Goal: Transaction & Acquisition: Purchase product/service

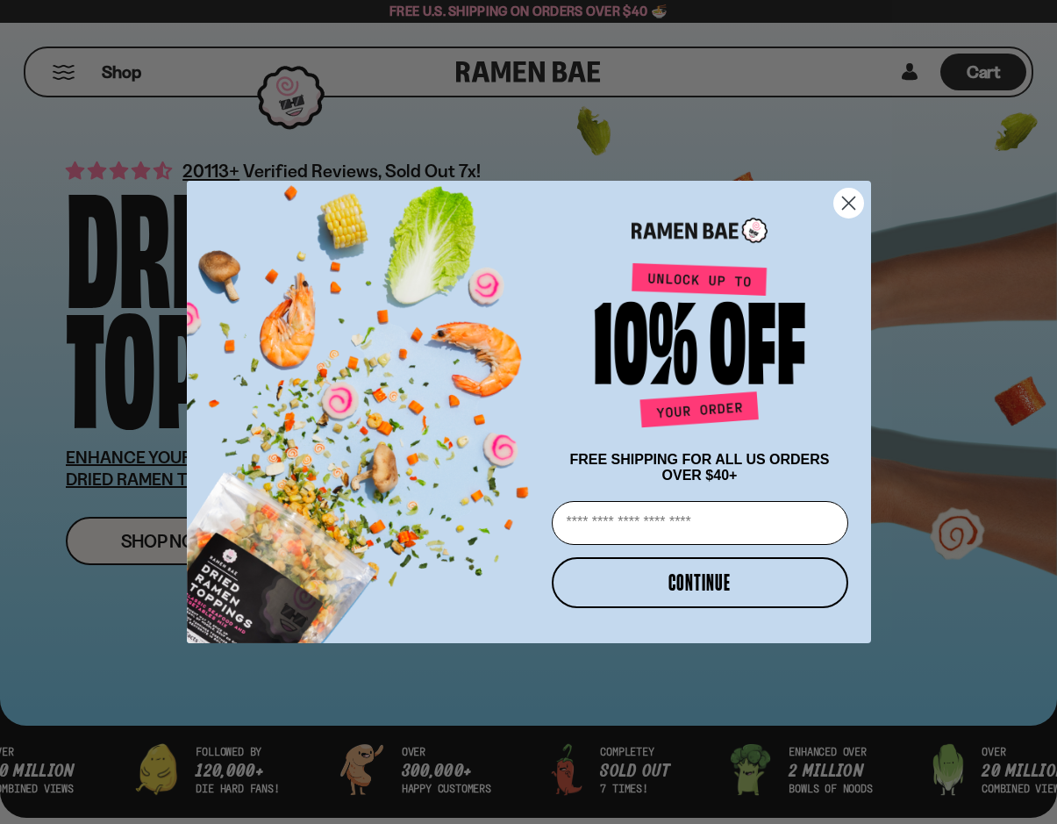
click at [849, 195] on circle "Close dialog" at bounding box center [848, 203] width 29 height 29
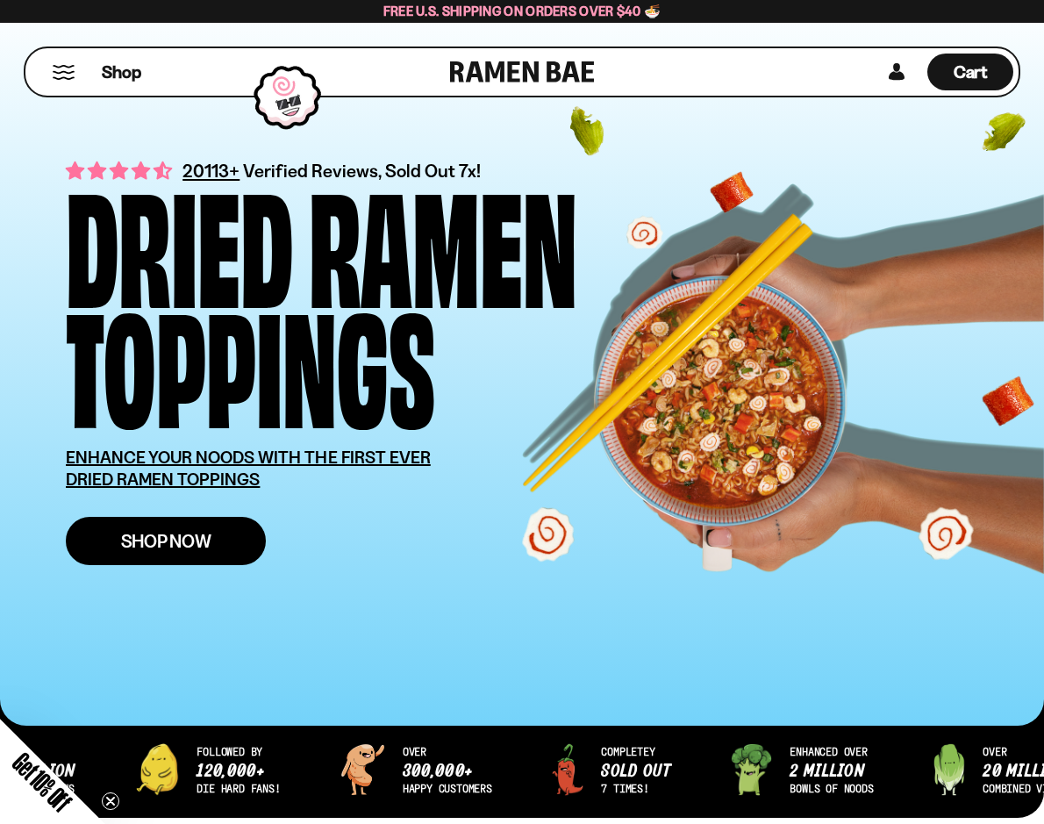
click at [197, 550] on span "Shop Now" at bounding box center [166, 541] width 90 height 18
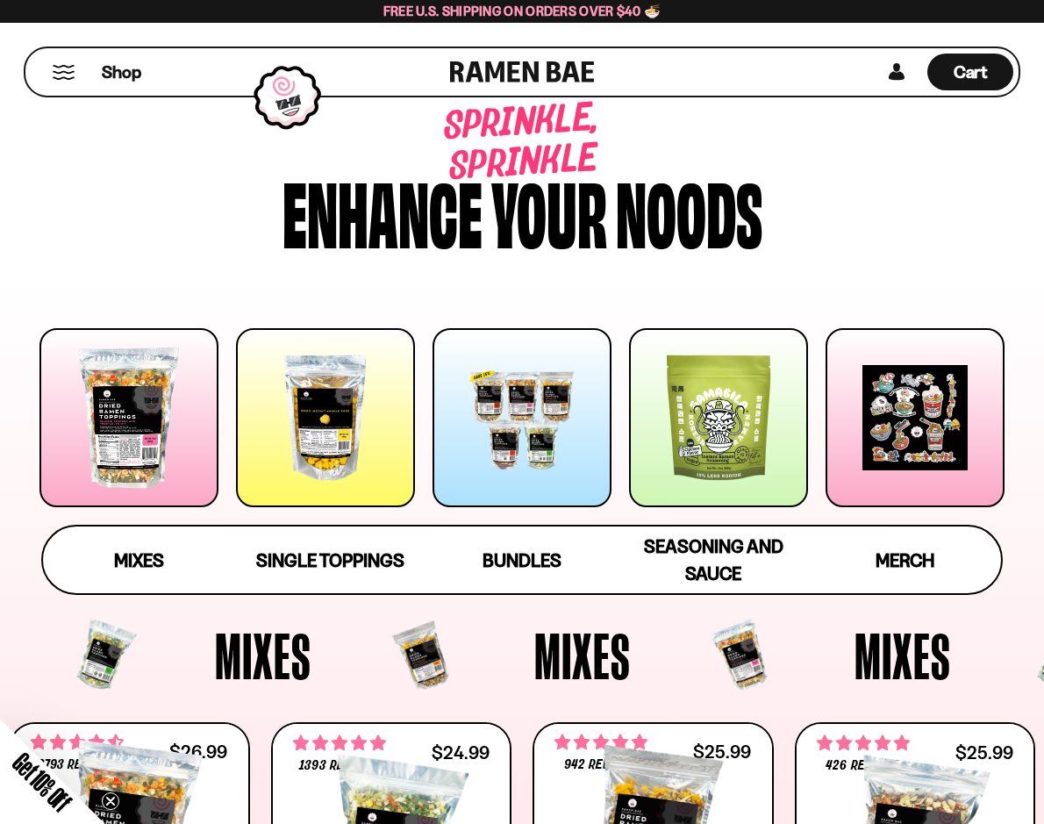
click at [115, 391] on div at bounding box center [128, 417] width 179 height 179
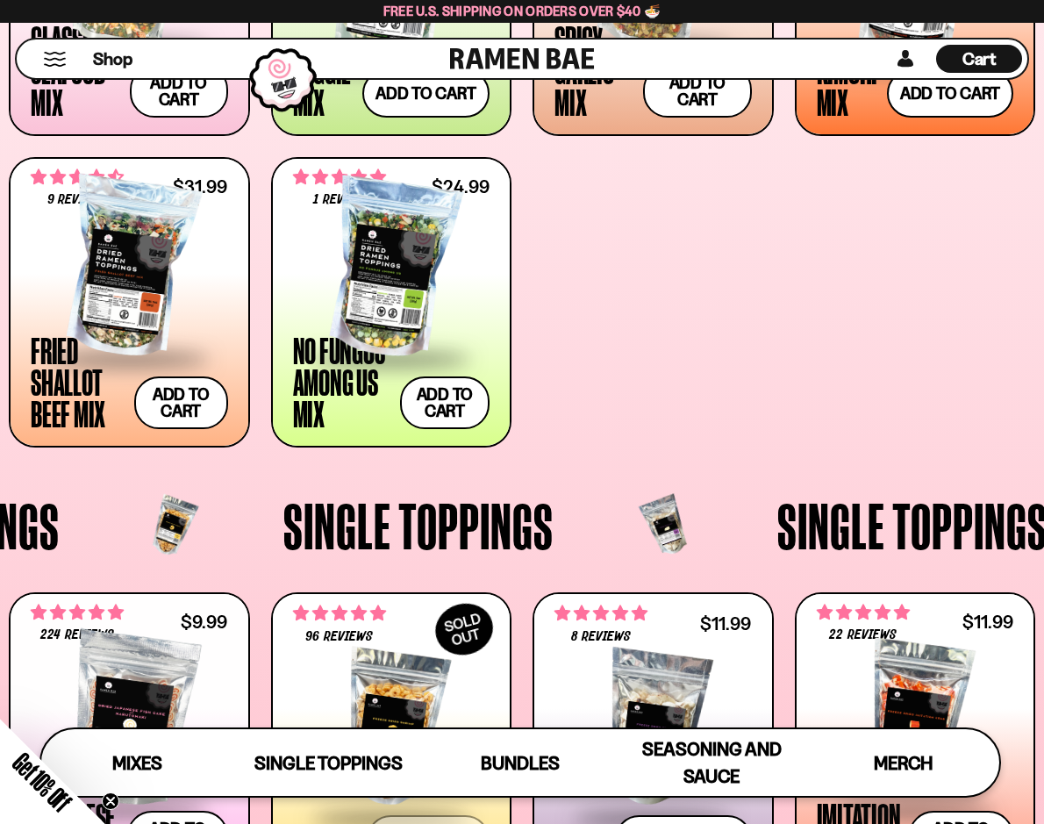
scroll to position [853, 0]
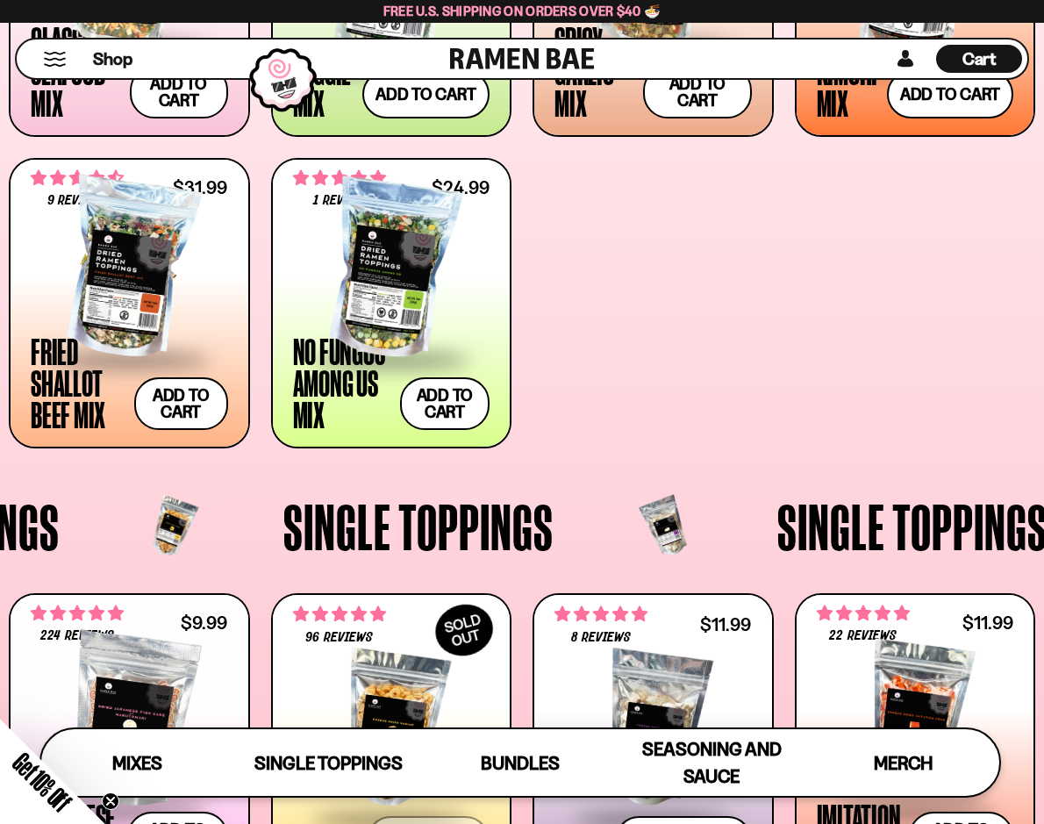
click at [123, 277] on div at bounding box center [129, 270] width 197 height 176
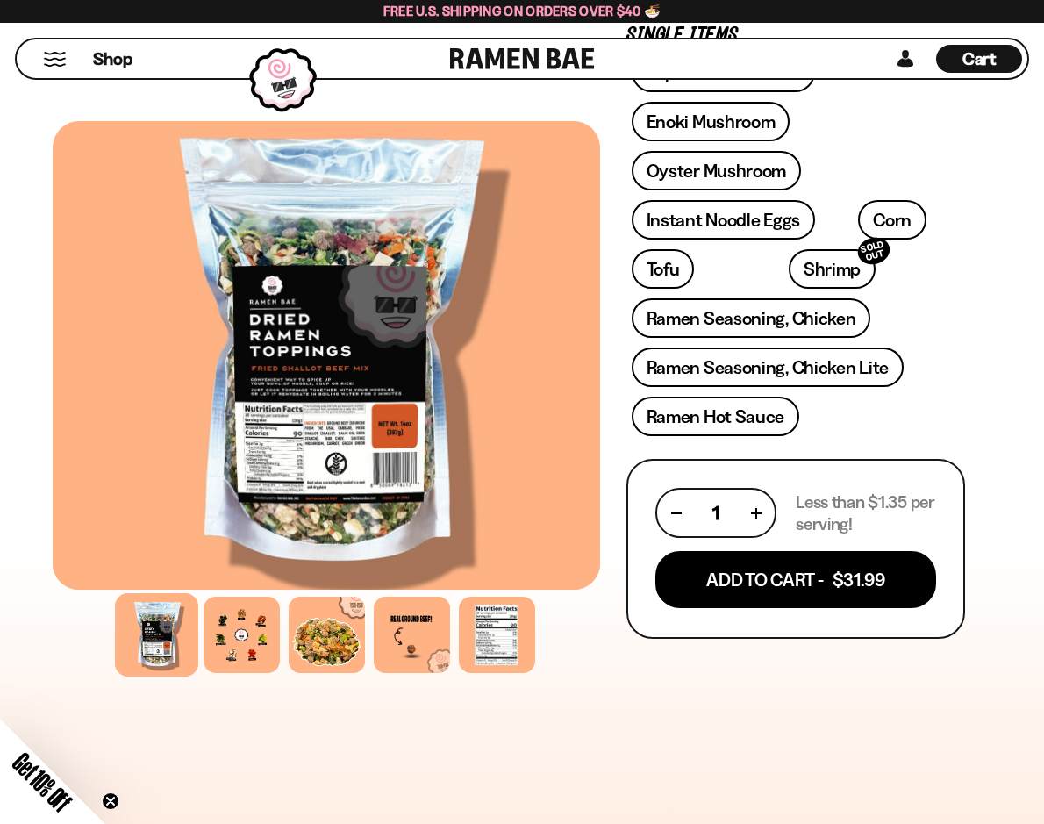
scroll to position [674, 0]
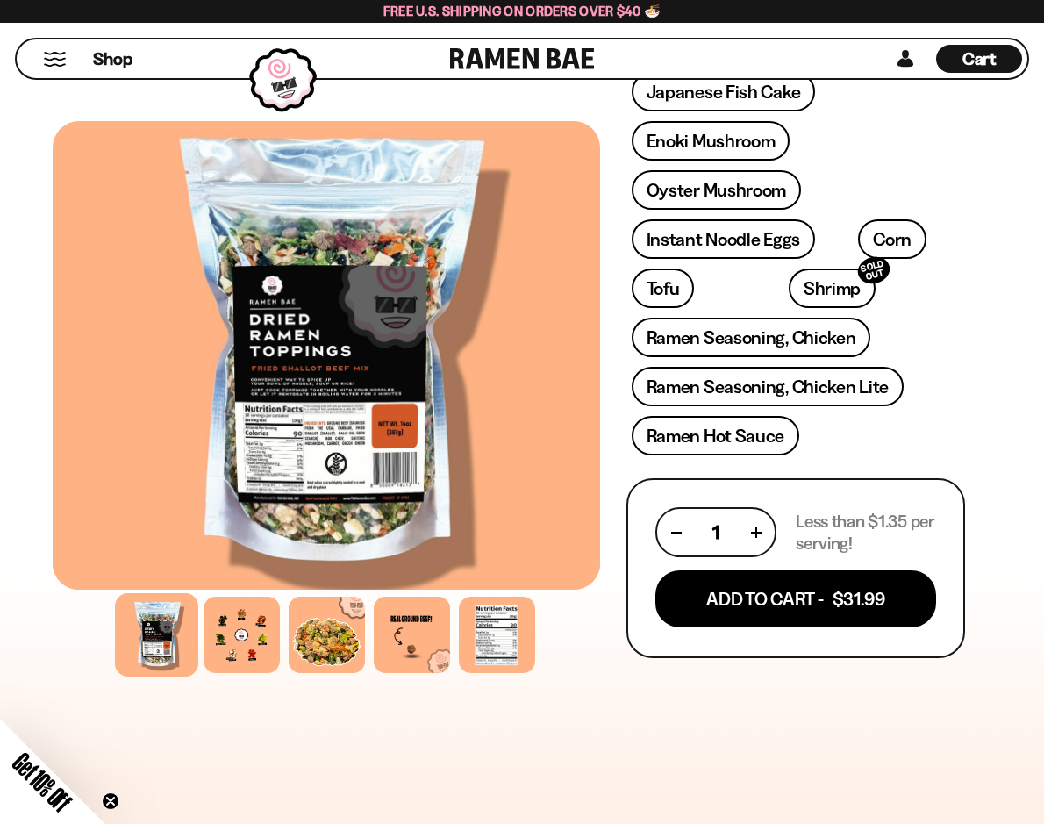
click at [309, 418] on div at bounding box center [327, 355] width 548 height 469
click at [228, 633] on div at bounding box center [241, 634] width 83 height 83
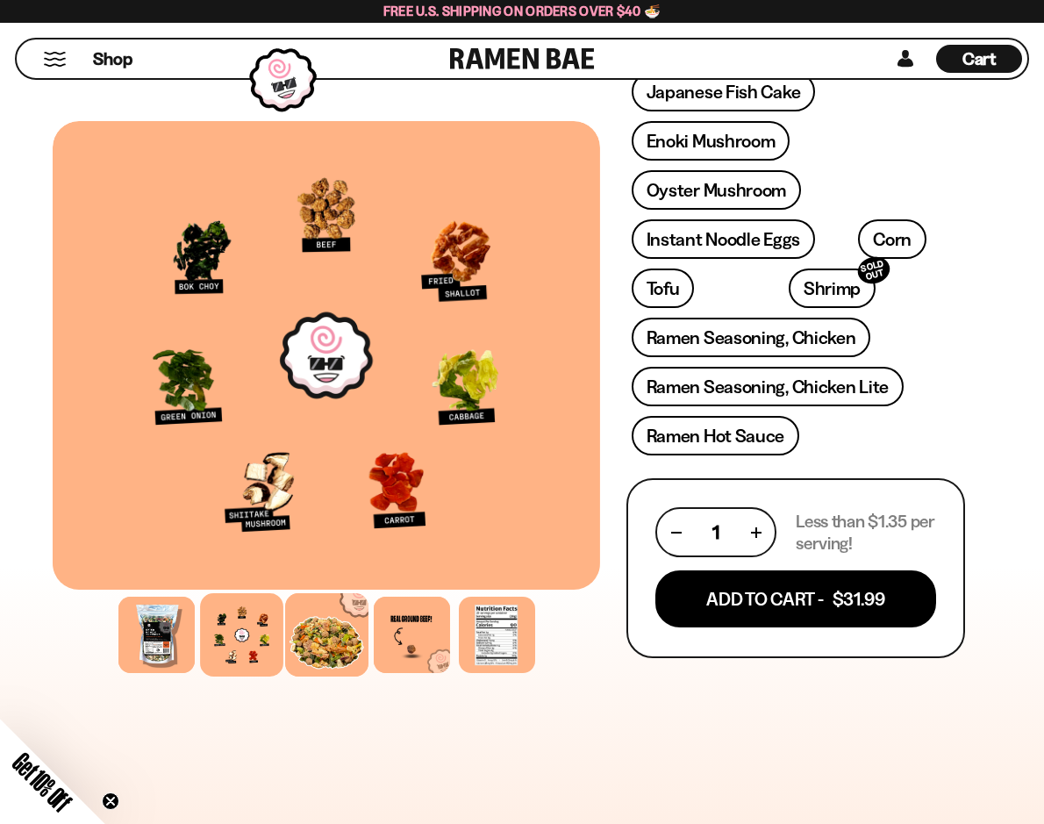
click at [326, 642] on div at bounding box center [326, 634] width 83 height 83
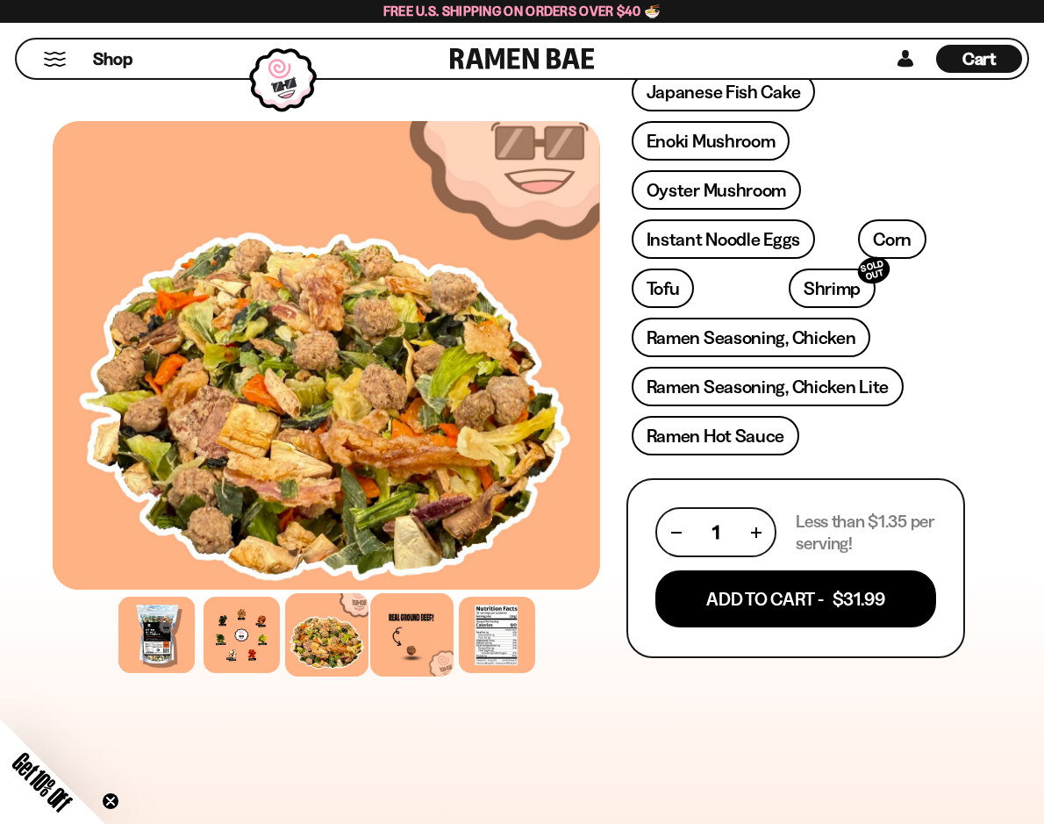
click at [398, 649] on div at bounding box center [411, 634] width 83 height 83
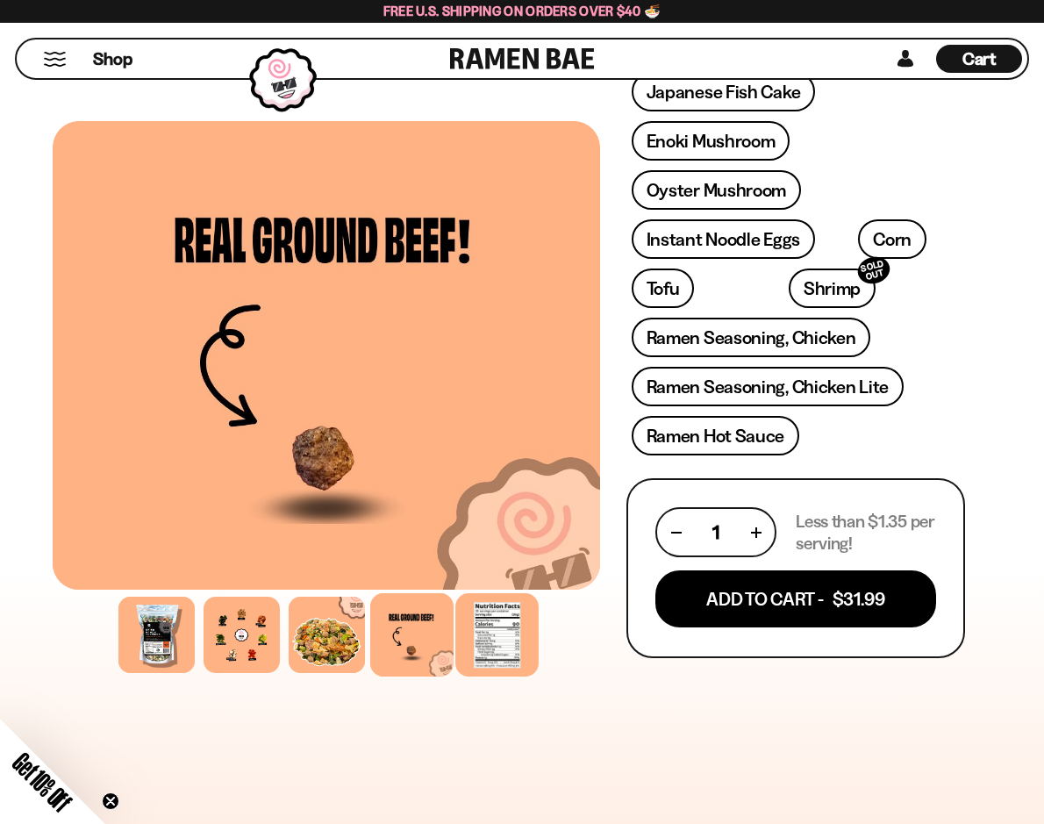
click at [464, 634] on div at bounding box center [496, 634] width 83 height 83
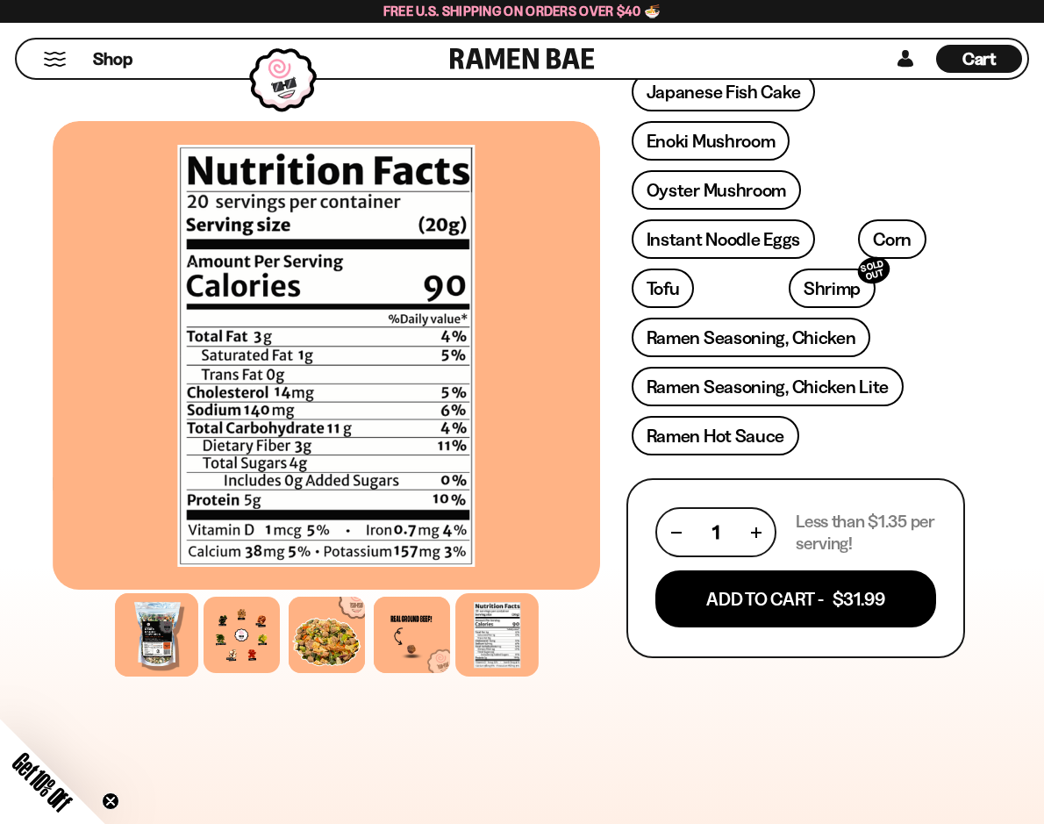
click at [161, 636] on div at bounding box center [156, 634] width 83 height 83
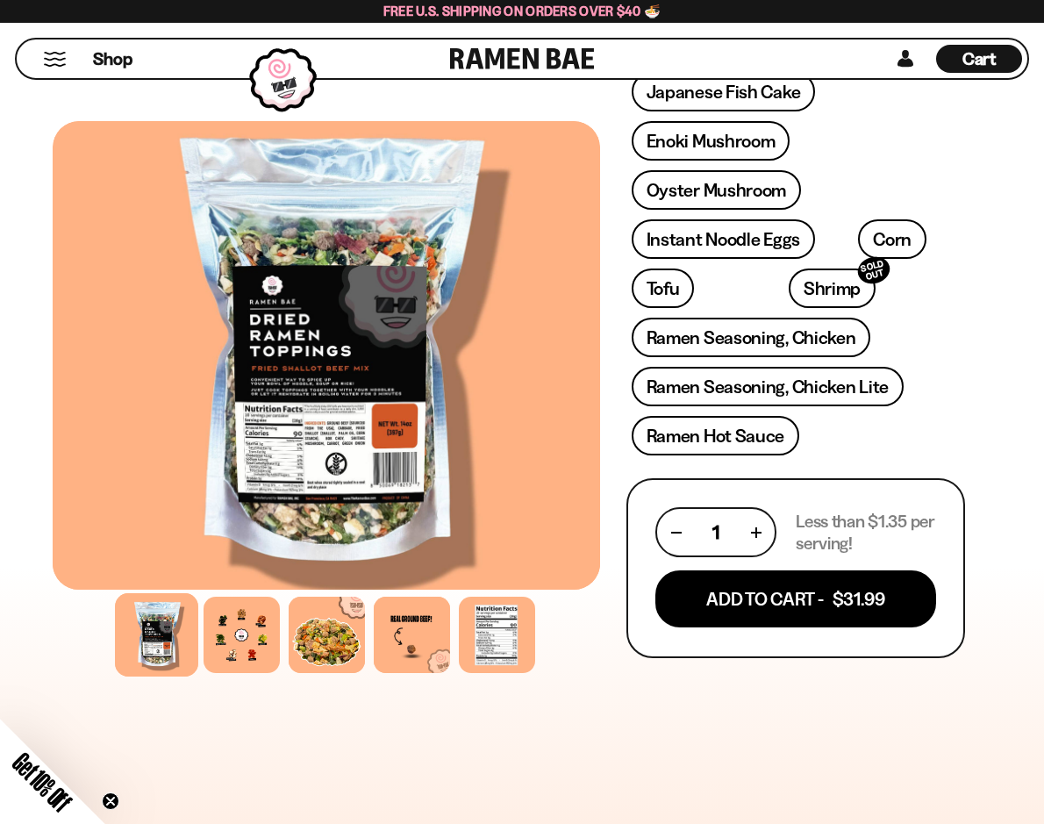
click at [991, 282] on div "9 reviews Fried Shallot Beef Mix 14oz (20 servings) FREE SHIPPING on all US ord…" at bounding box center [795, 577] width 391 height 2274
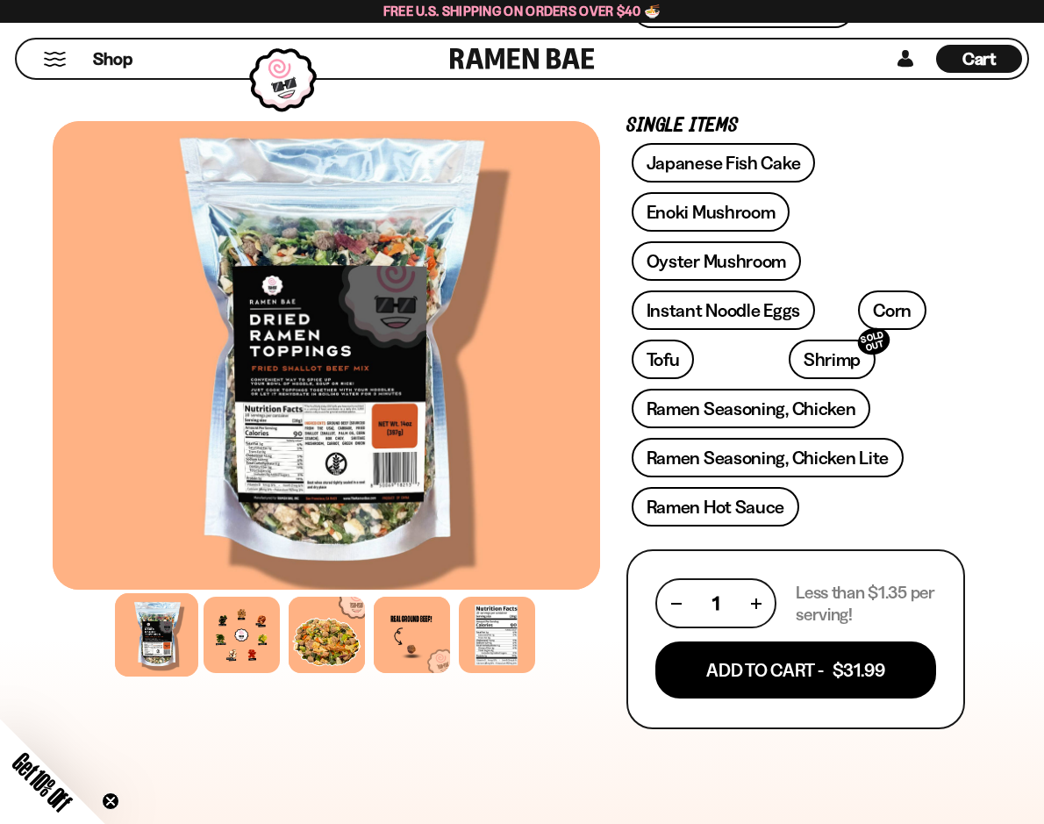
scroll to position [599, 0]
